Goal: Task Accomplishment & Management: Manage account settings

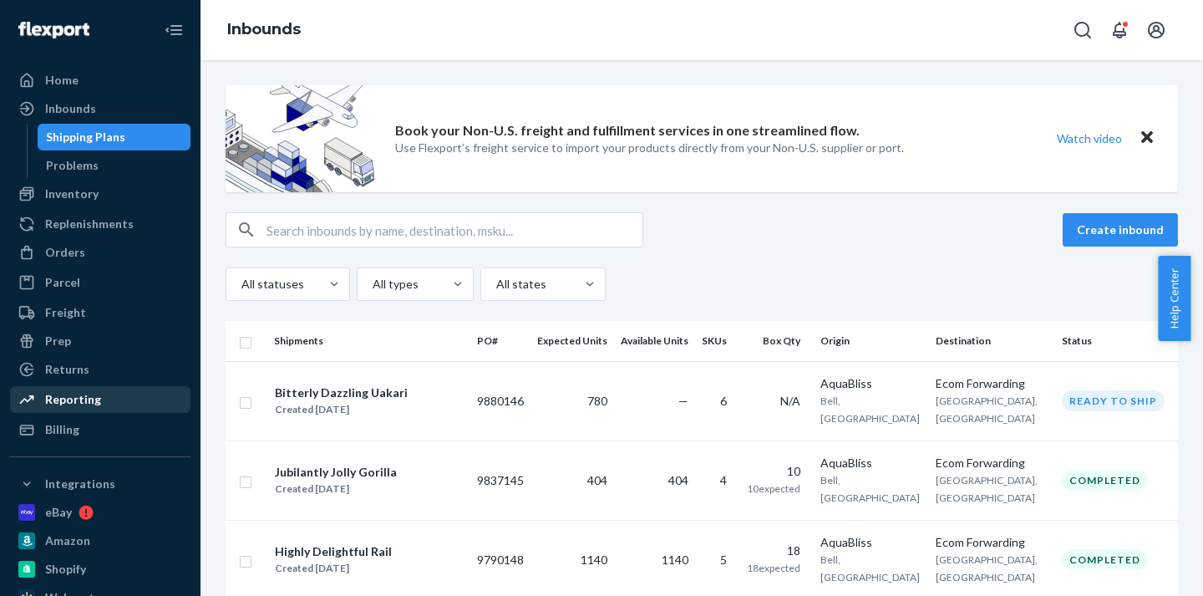
scroll to position [369, 0]
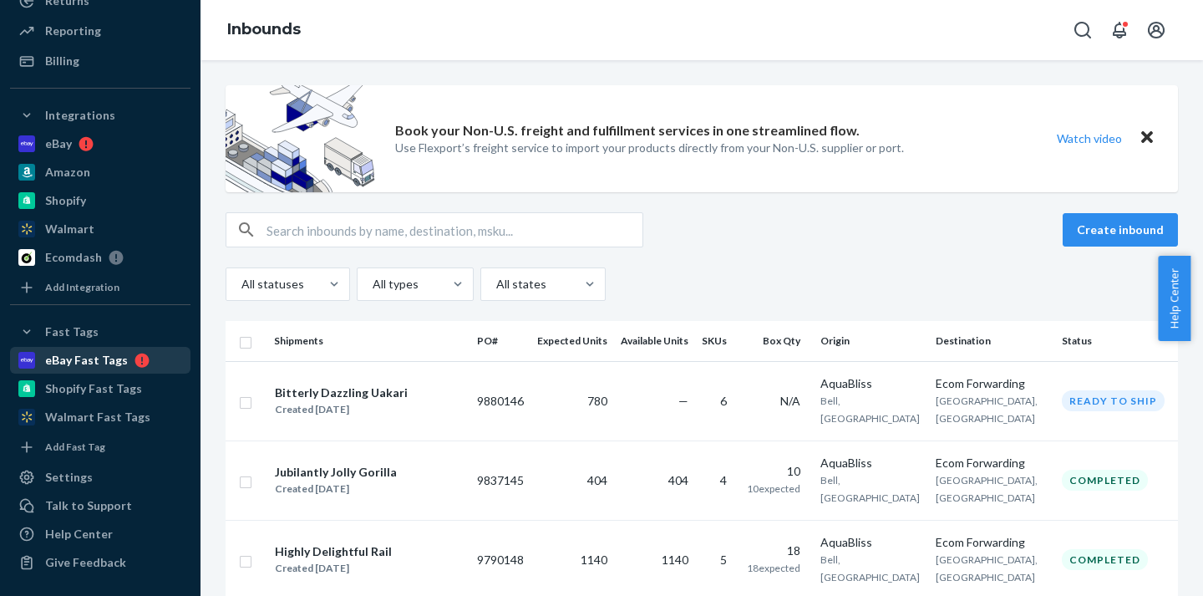
click at [93, 360] on div "eBay Fast Tags" at bounding box center [86, 360] width 83 height 17
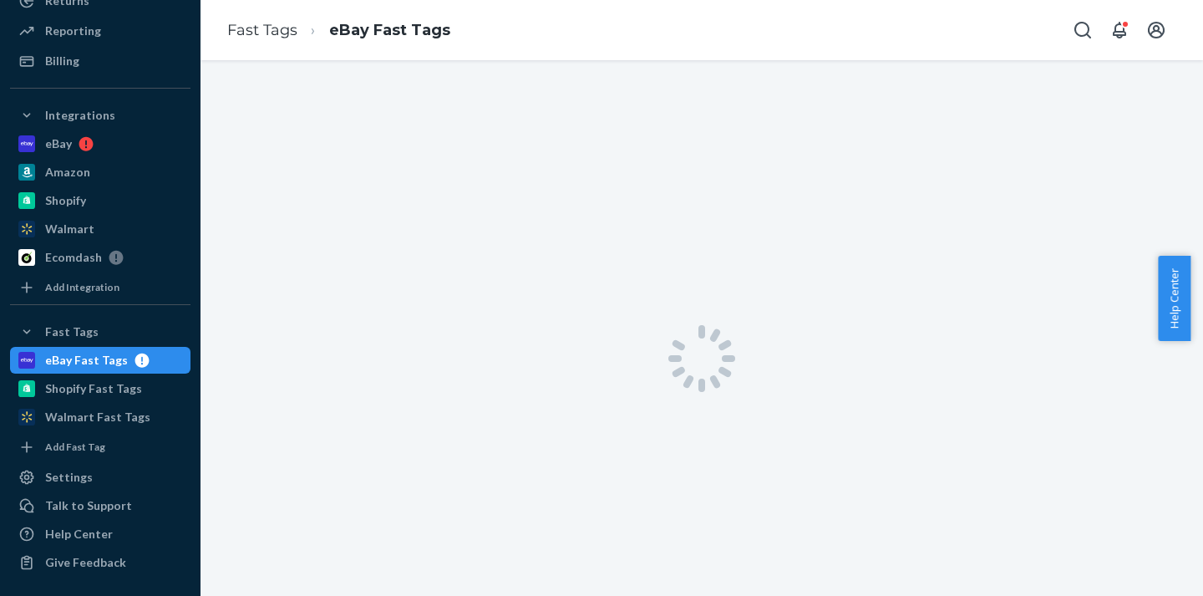
scroll to position [313, 0]
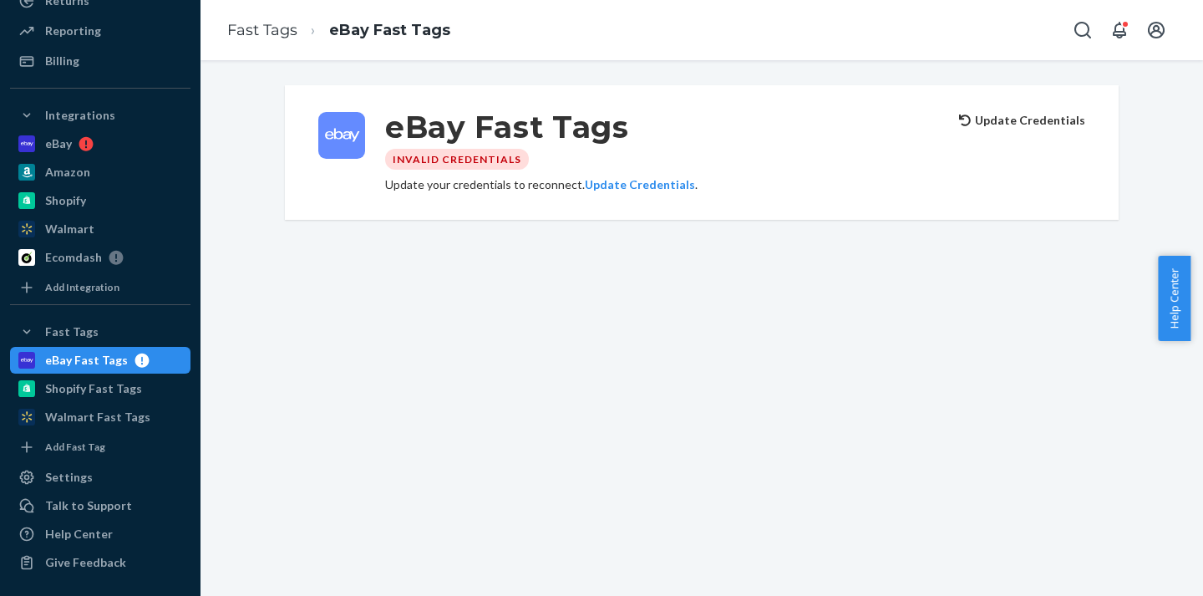
click at [1009, 123] on button "Update Credentials" at bounding box center [1022, 120] width 126 height 17
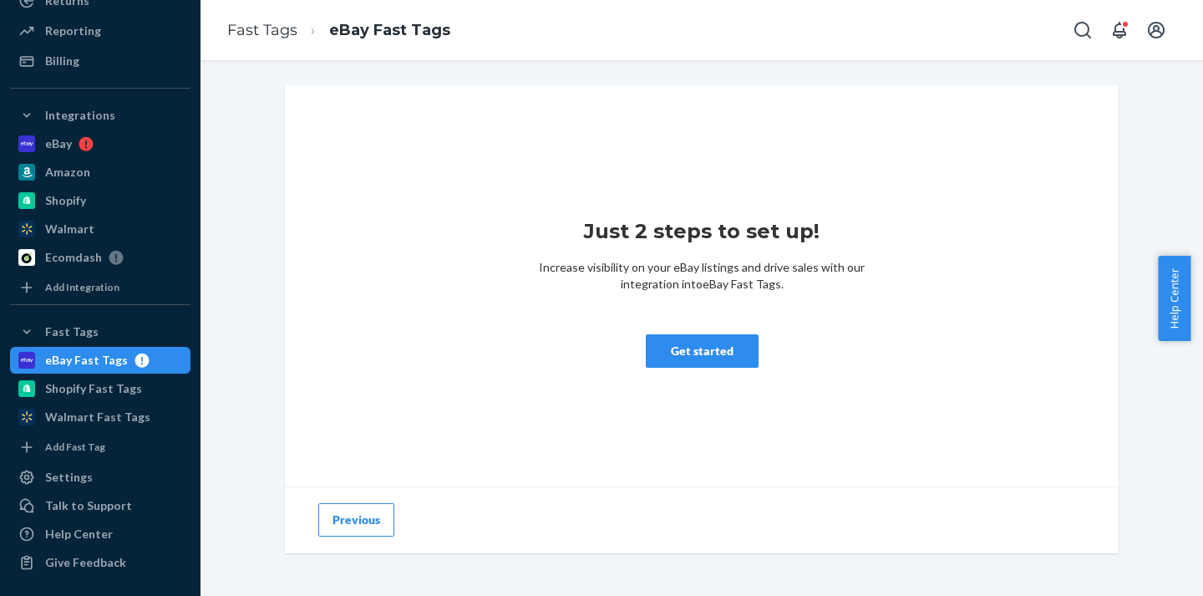
click at [703, 355] on button "Get started" at bounding box center [702, 350] width 113 height 33
click at [687, 345] on button "Get started" at bounding box center [702, 350] width 113 height 33
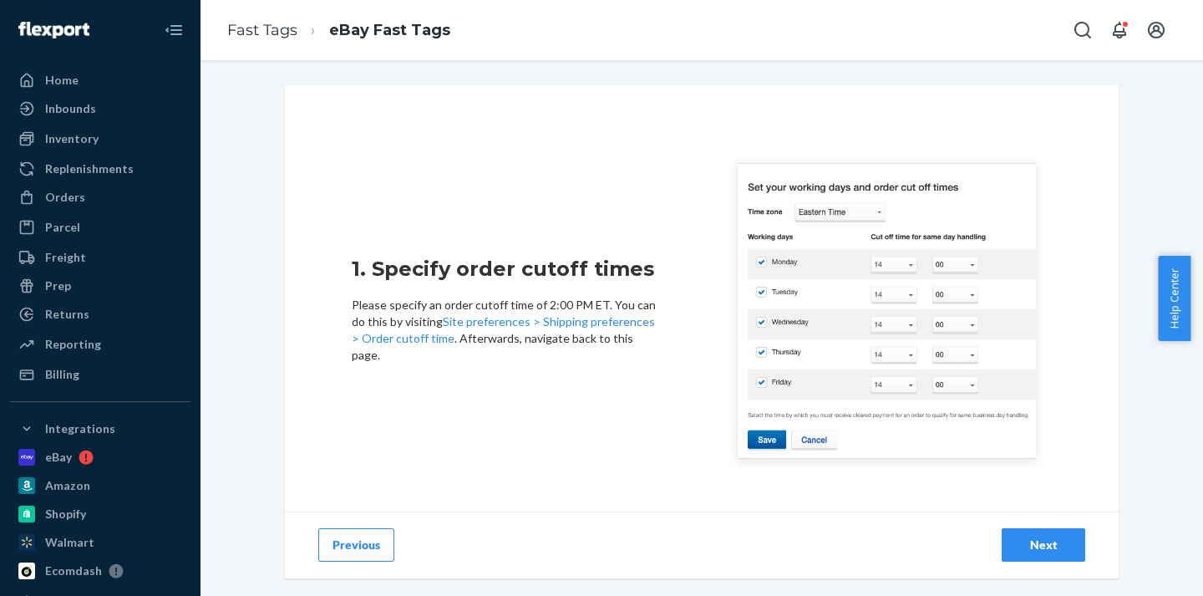
click at [1033, 543] on div "Next" at bounding box center [1043, 545] width 55 height 17
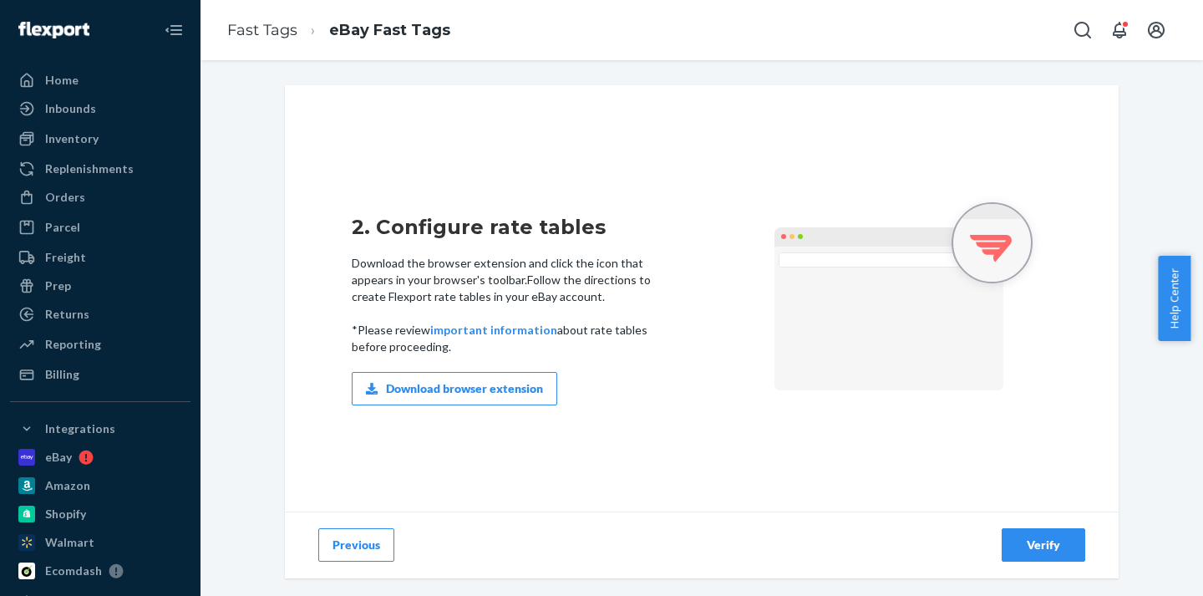
click at [1033, 543] on div "Verify" at bounding box center [1043, 545] width 55 height 17
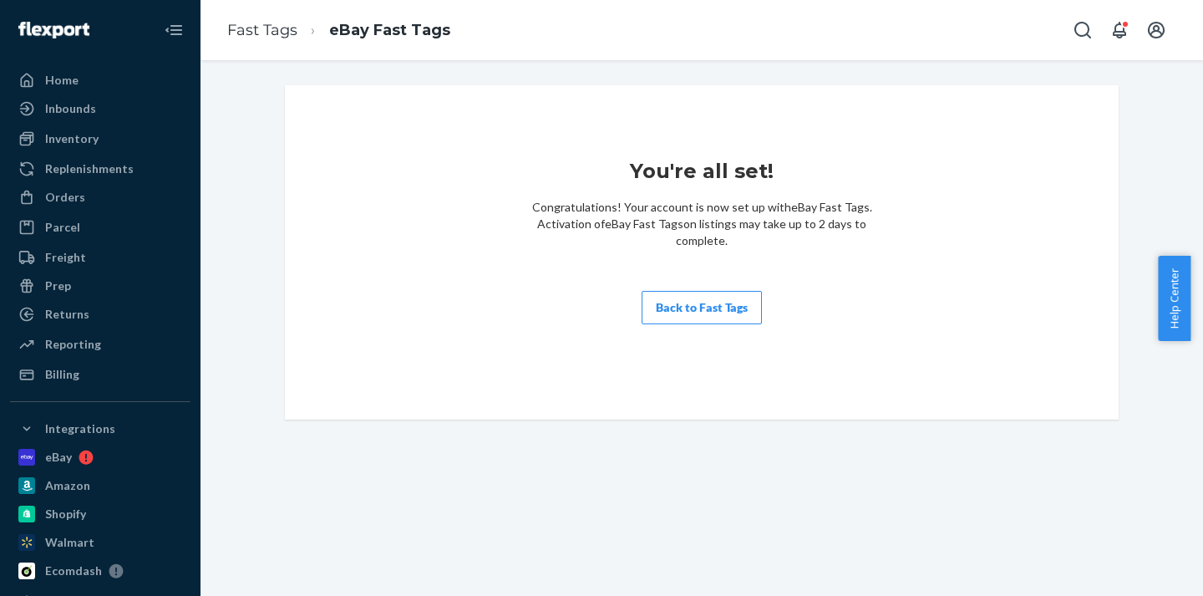
click at [686, 292] on button "Back to Fast Tags" at bounding box center [702, 307] width 120 height 33
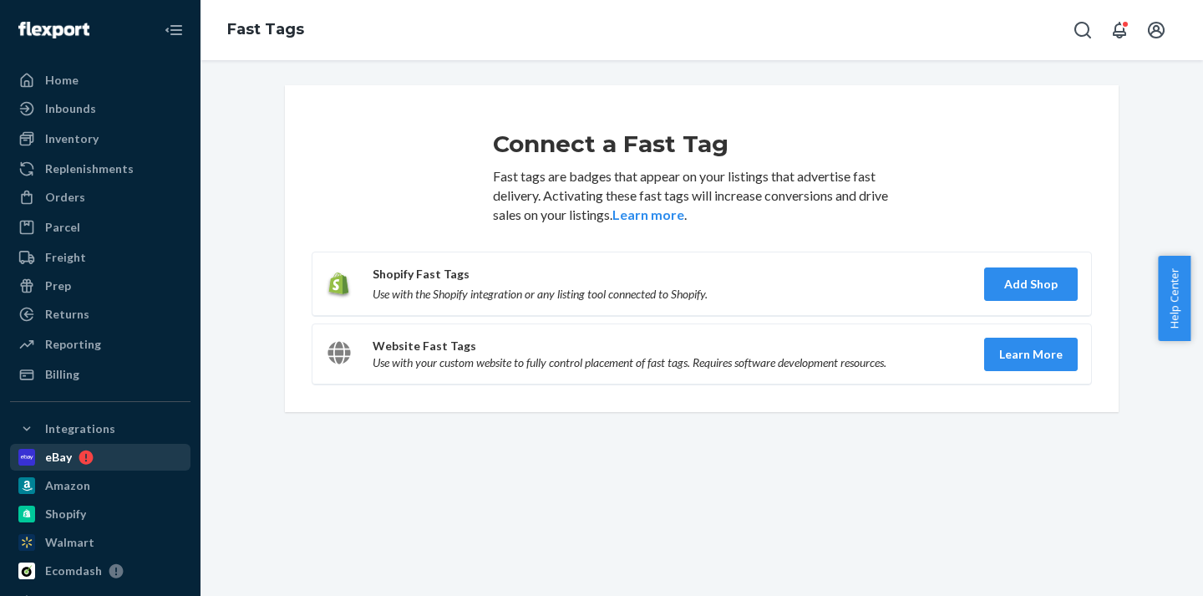
click at [52, 461] on div "eBay" at bounding box center [58, 457] width 27 height 17
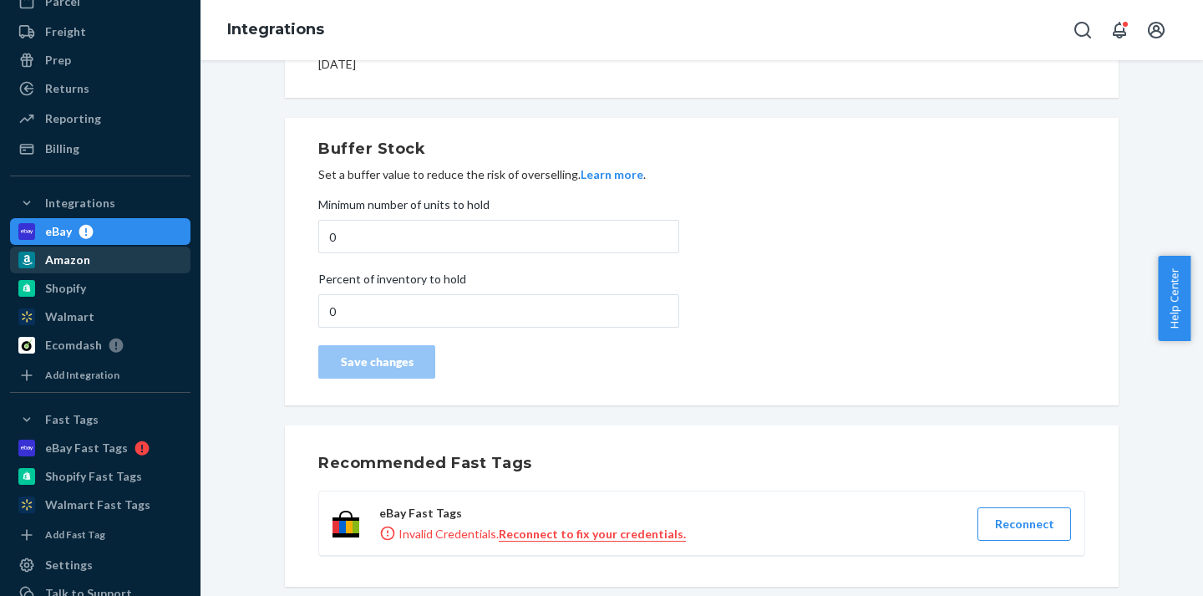
scroll to position [226, 0]
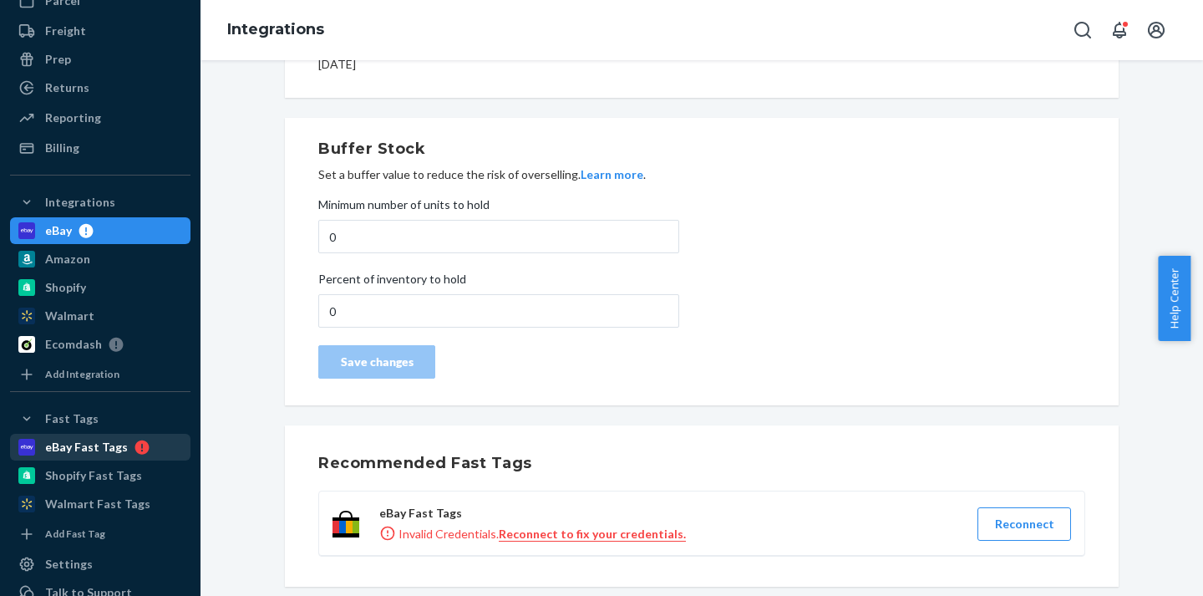
click at [99, 441] on div "eBay Fast Tags" at bounding box center [86, 447] width 83 height 17
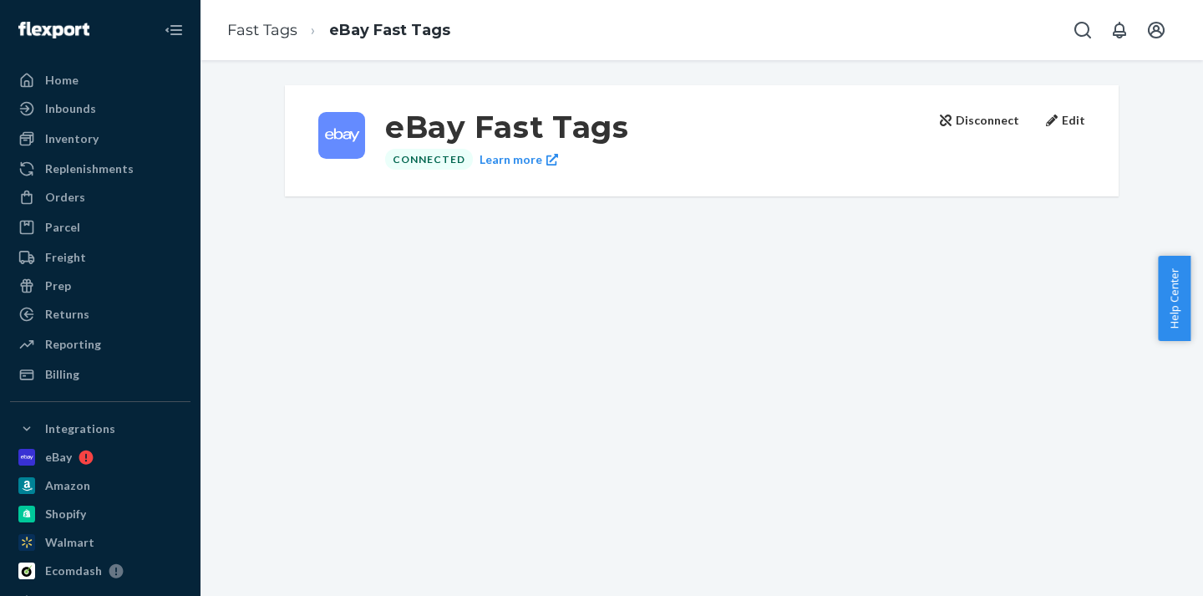
click at [962, 125] on button "Disconnect" at bounding box center [979, 120] width 79 height 17
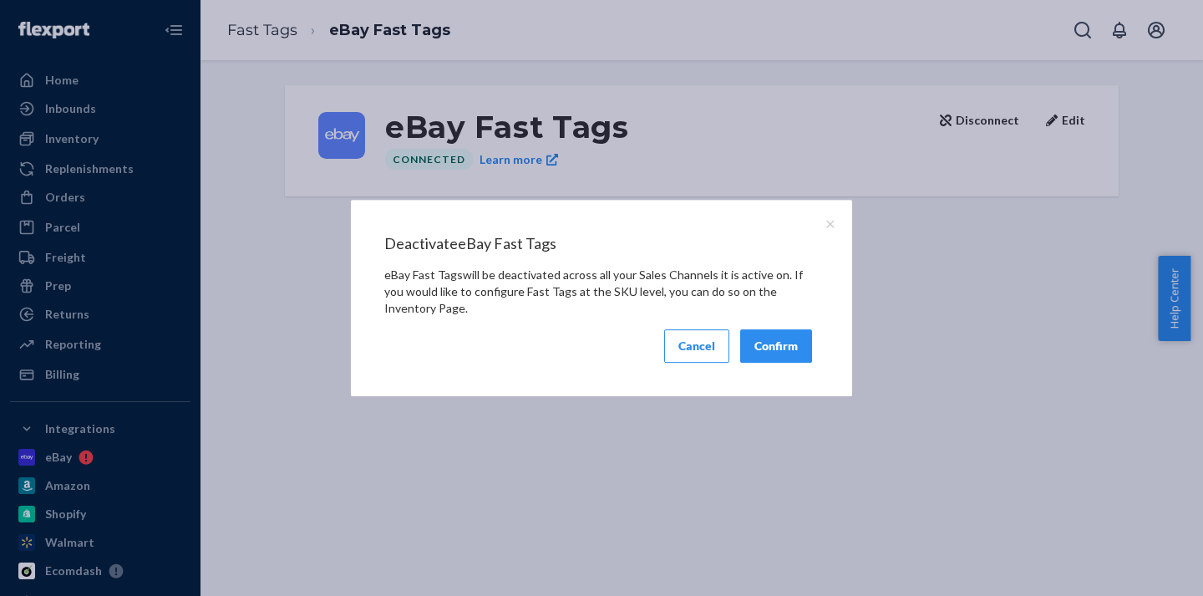
click at [745, 351] on button "Confirm" at bounding box center [776, 345] width 72 height 33
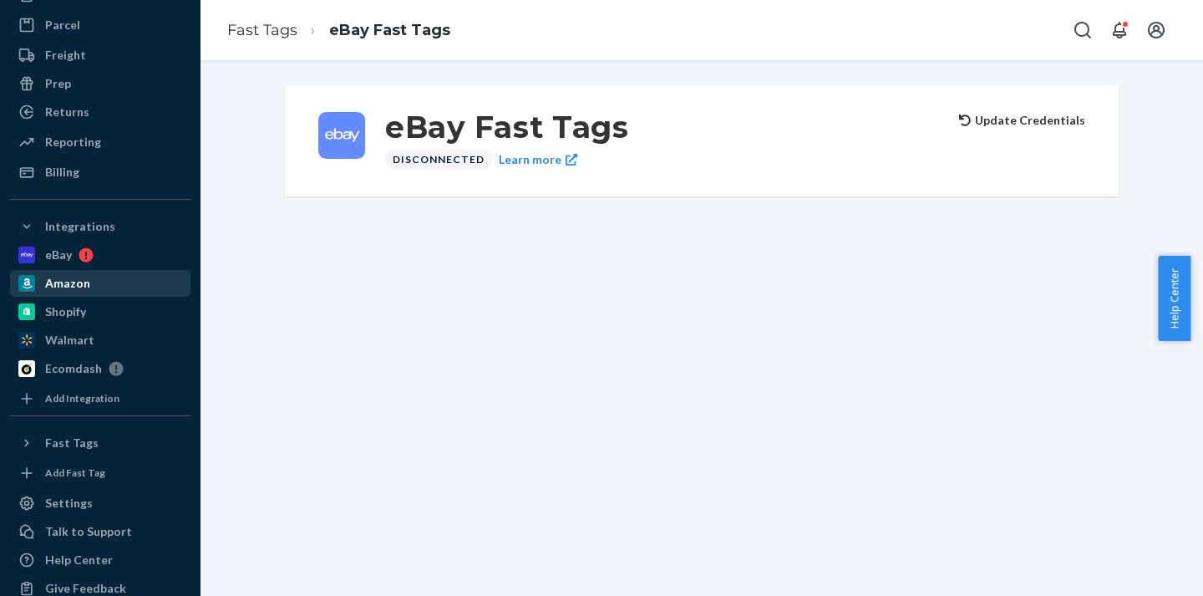
scroll to position [228, 0]
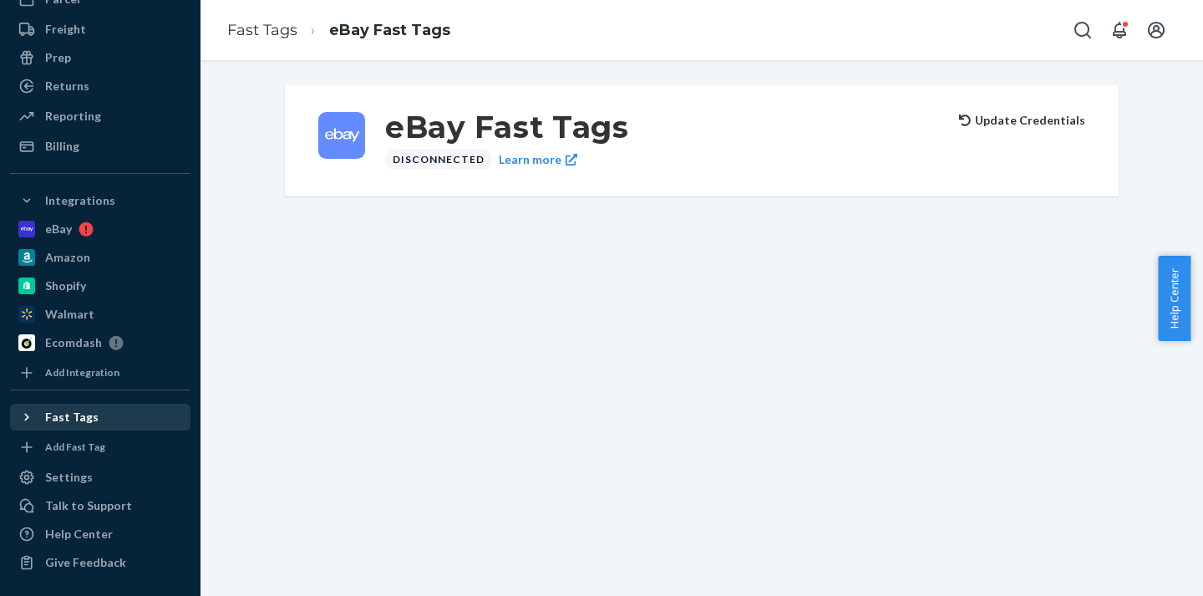
click at [71, 418] on div "Fast Tags" at bounding box center [71, 417] width 53 height 17
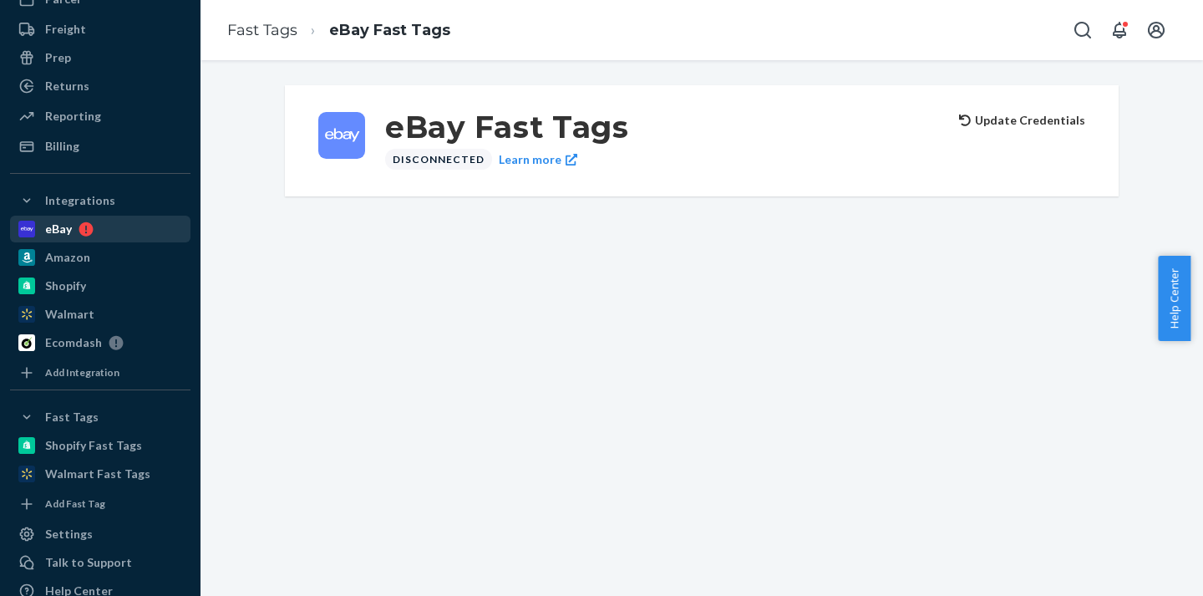
click at [69, 223] on div "eBay" at bounding box center [58, 229] width 27 height 17
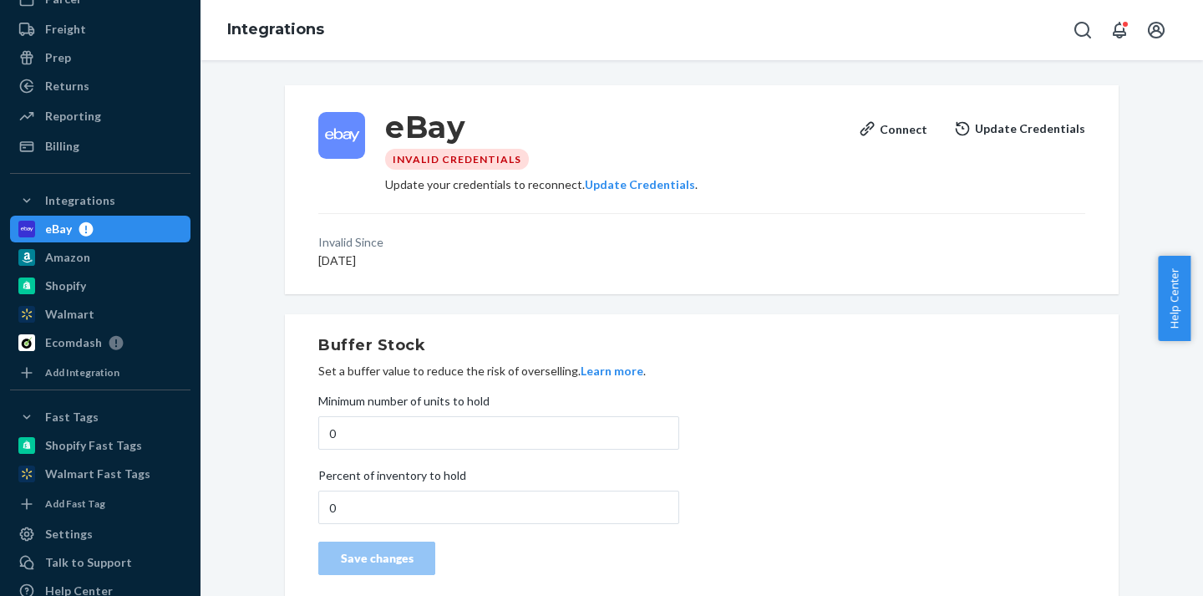
click at [99, 232] on div "eBay" at bounding box center [100, 228] width 177 height 23
click at [998, 131] on button "Update Credentials" at bounding box center [1019, 128] width 131 height 33
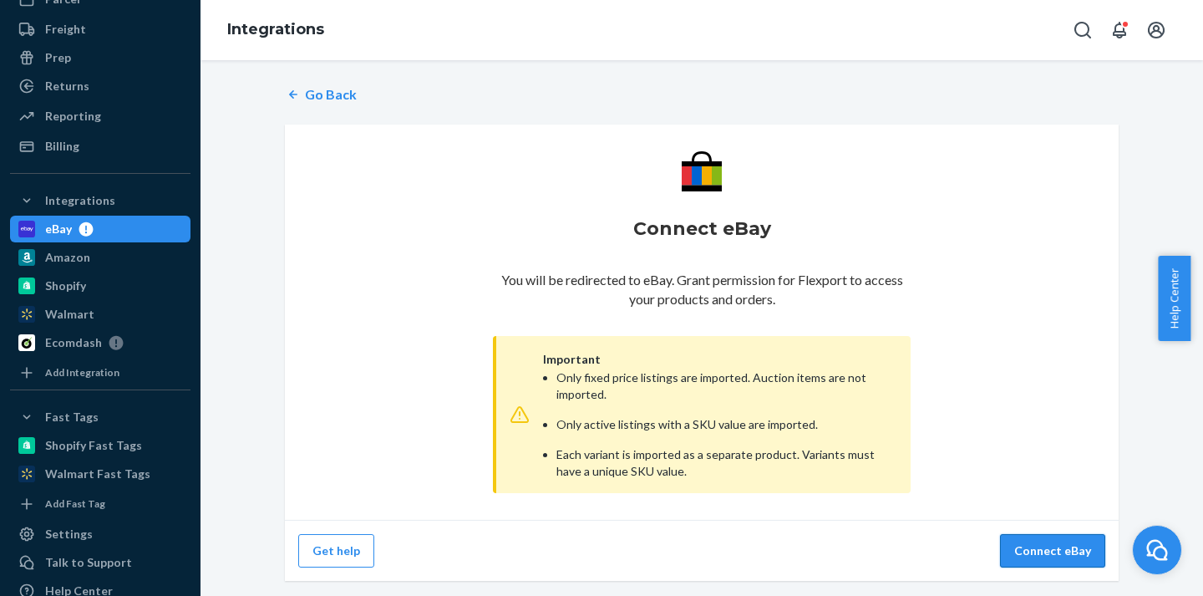
click at [1039, 558] on button "Connect eBay" at bounding box center [1052, 550] width 105 height 33
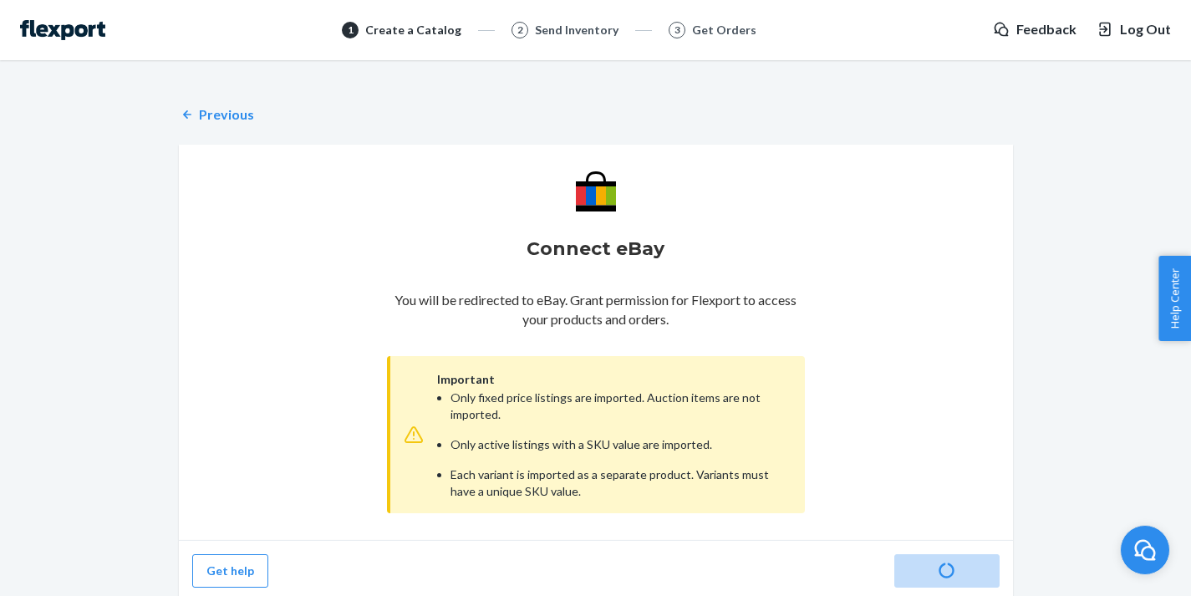
scroll to position [71, 0]
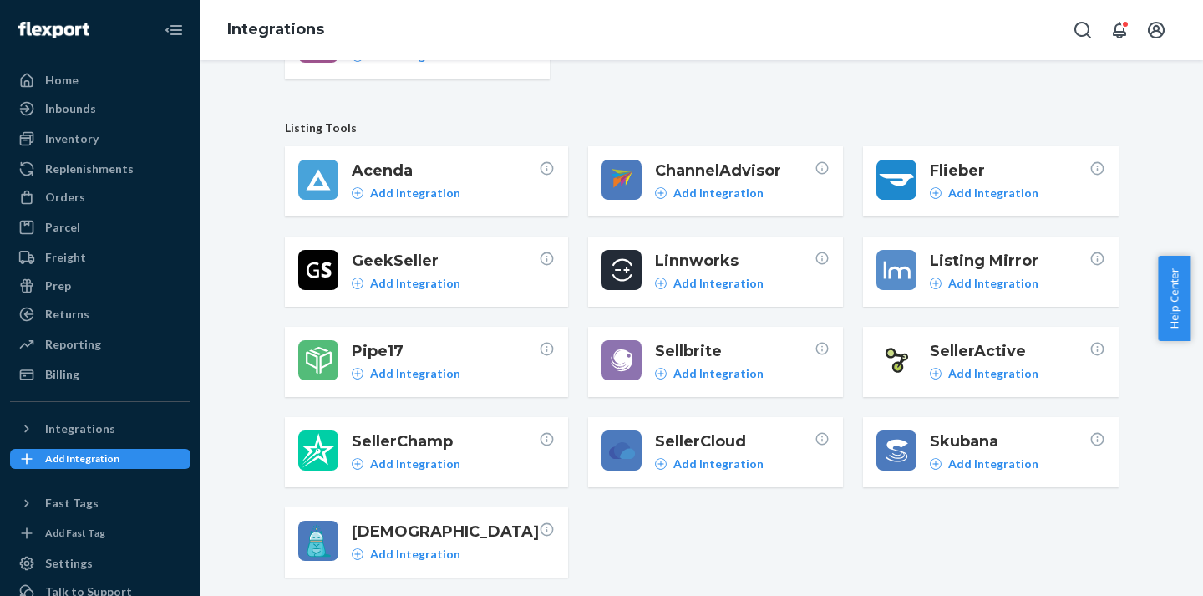
scroll to position [369, 0]
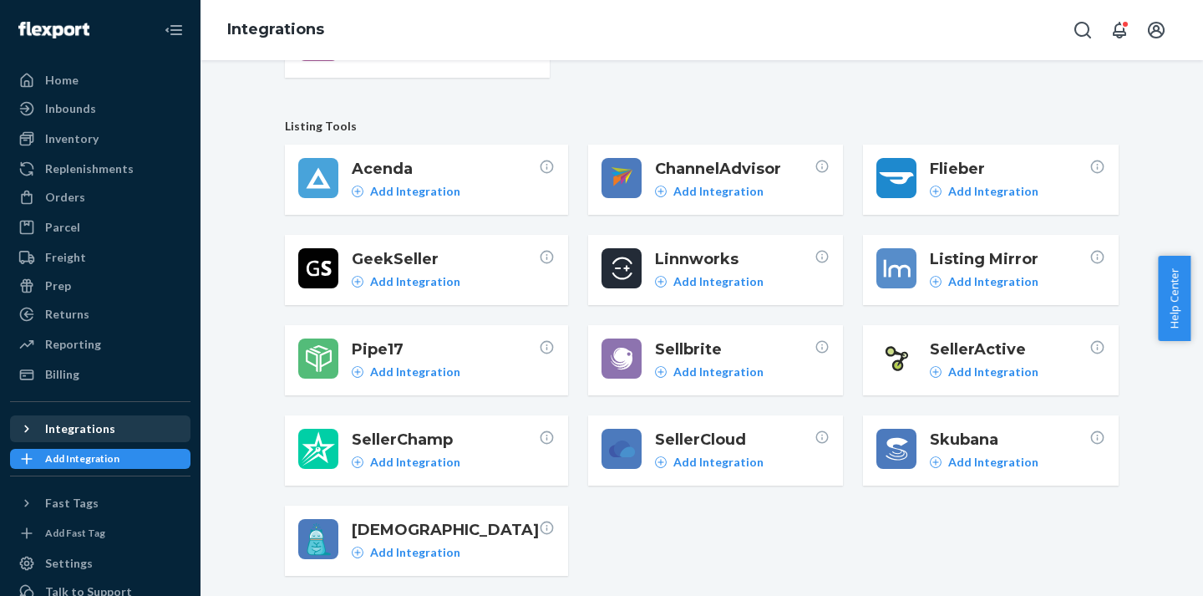
click at [92, 426] on div "Integrations" at bounding box center [80, 428] width 70 height 17
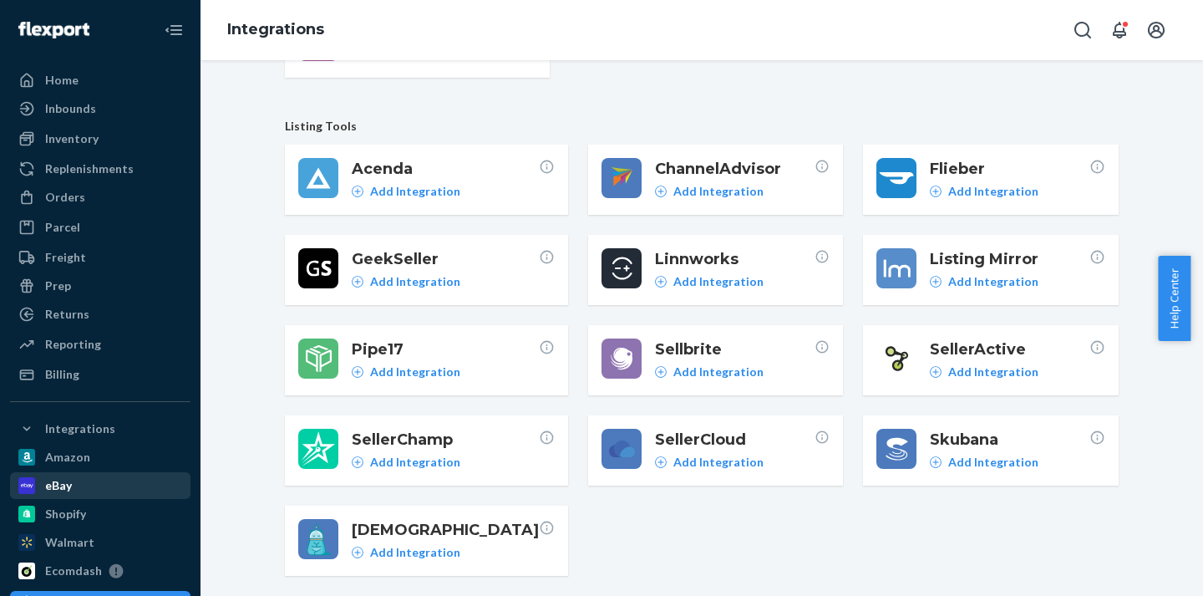
click at [63, 484] on div "eBay" at bounding box center [58, 485] width 27 height 17
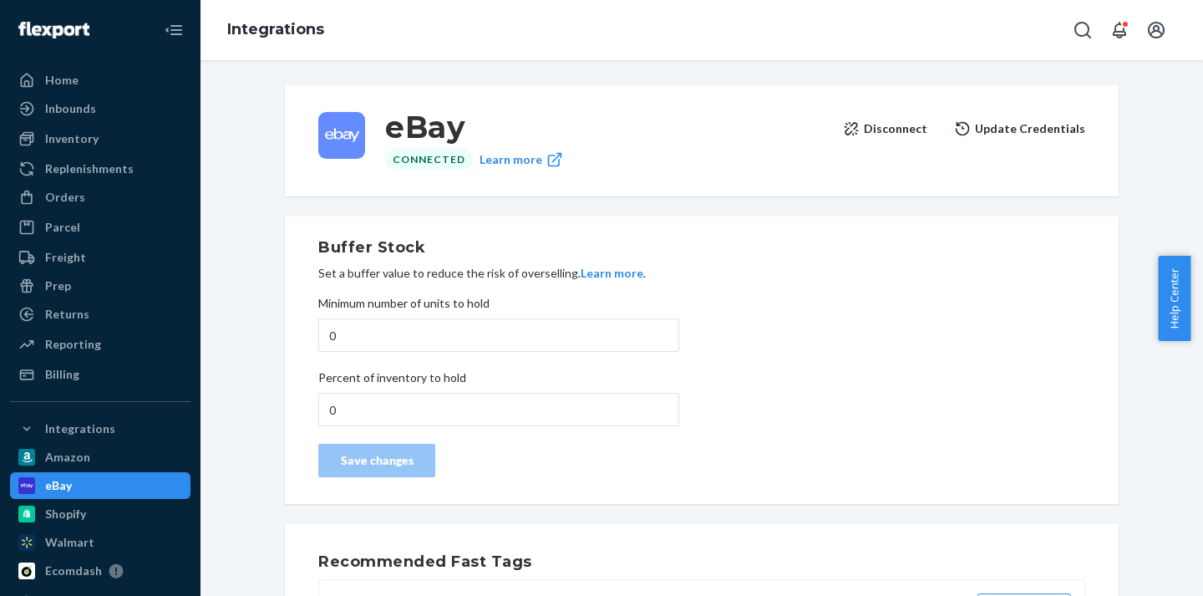
click at [884, 126] on button "Disconnect" at bounding box center [885, 128] width 84 height 33
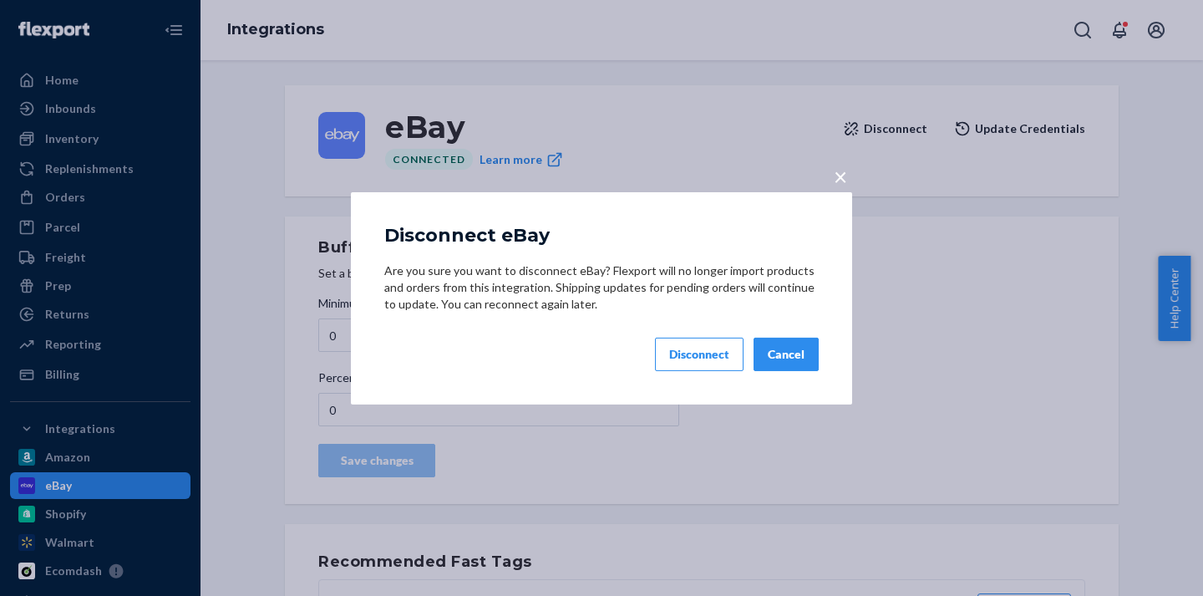
click at [710, 364] on button "Disconnect" at bounding box center [699, 354] width 89 height 33
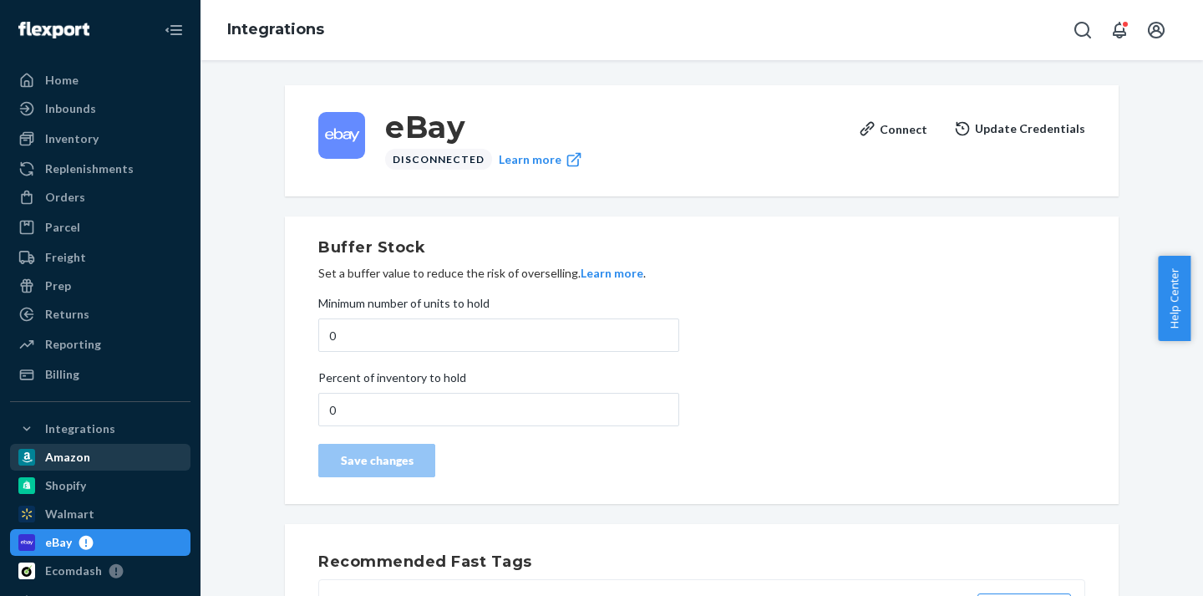
click at [77, 455] on div "Amazon" at bounding box center [67, 457] width 45 height 17
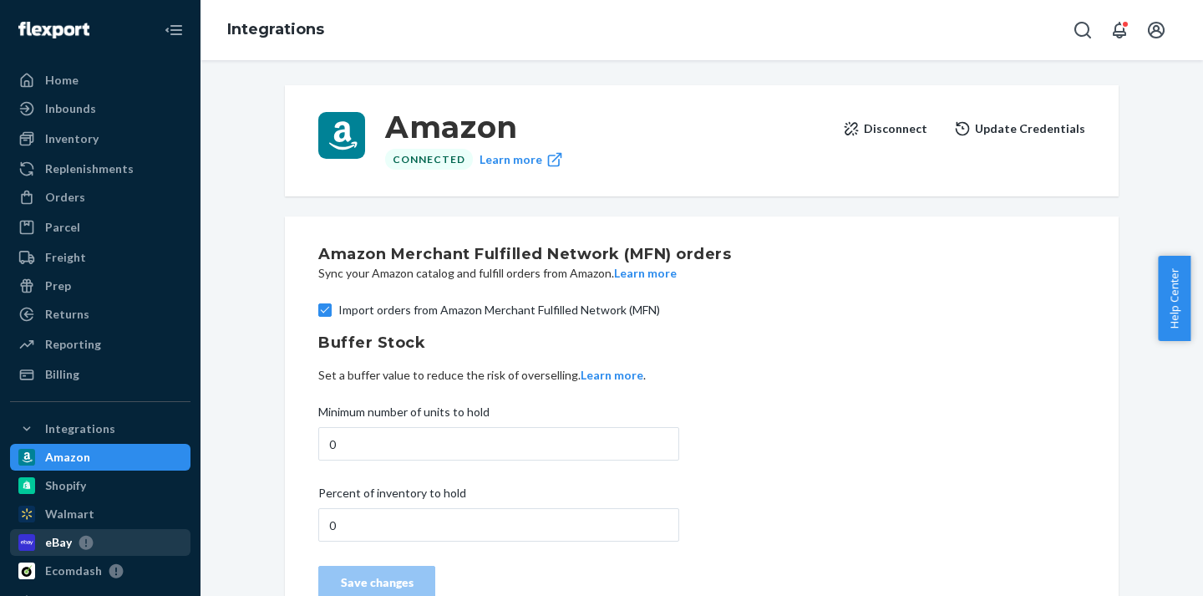
click at [63, 541] on div "eBay" at bounding box center [58, 542] width 27 height 17
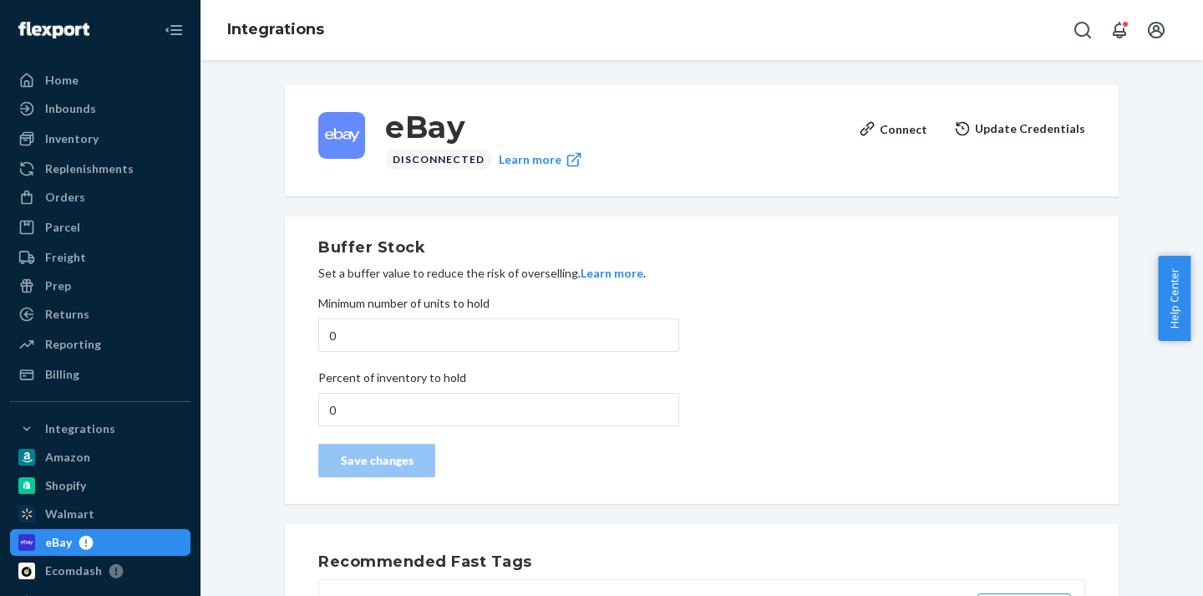
click at [235, 196] on div "eBay Disconnected Learn more Connect Update Credentials Buffer Stock Set a buff…" at bounding box center [702, 373] width 978 height 596
click at [80, 140] on div "Inventory" at bounding box center [71, 138] width 53 height 17
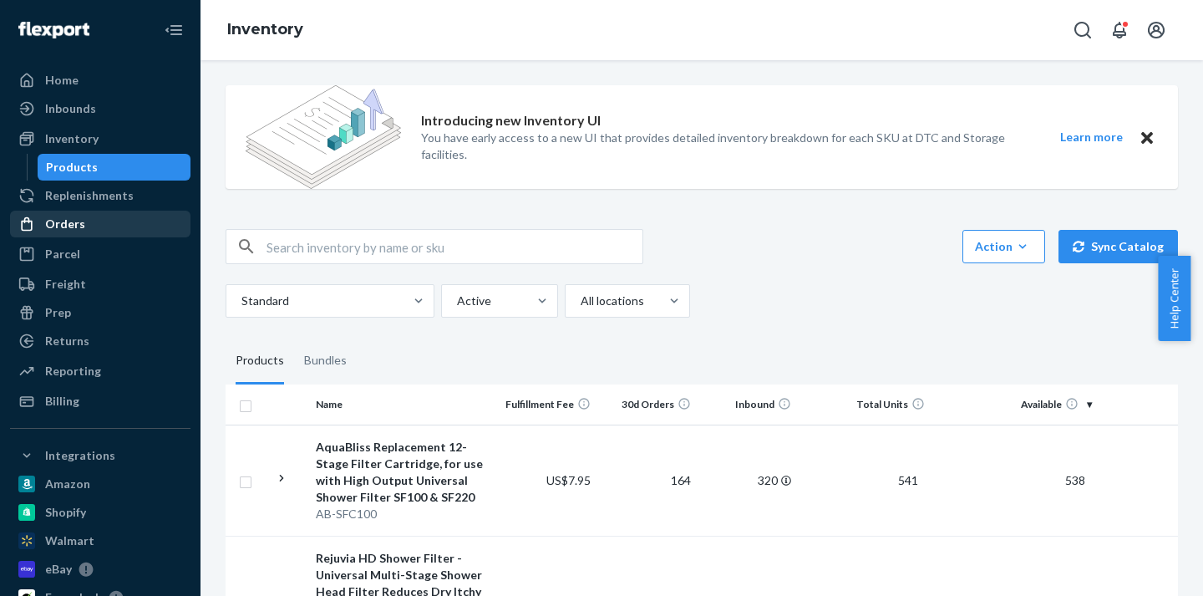
click at [74, 230] on div "Orders" at bounding box center [65, 224] width 40 height 17
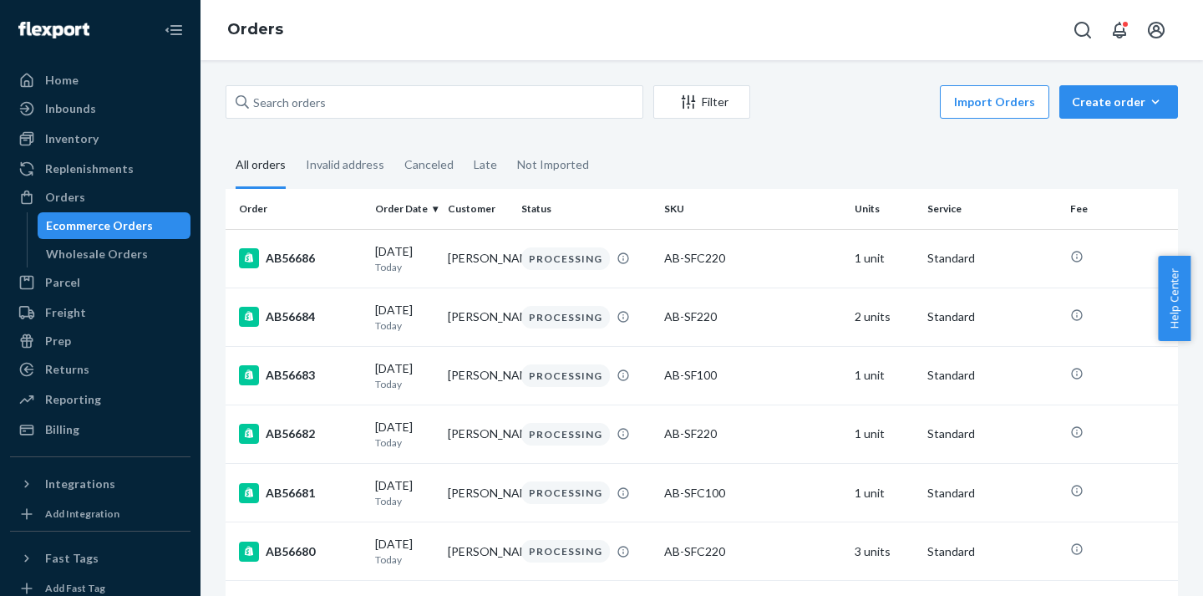
click at [801, 74] on div "Filter Import Orders Create order Ecommerce order Removal order All orders Inva…" at bounding box center [702, 328] width 1003 height 536
